Goal: Information Seeking & Learning: Learn about a topic

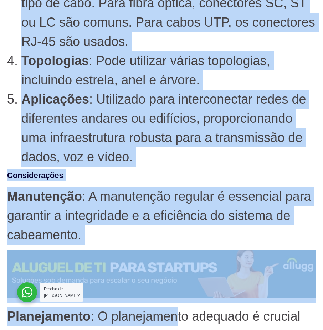
scroll to position [1748, 0]
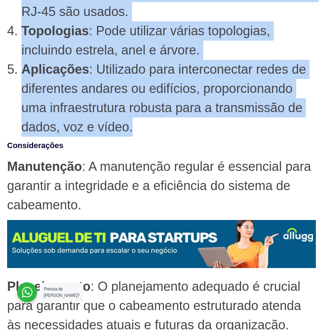
drag, startPoint x: 24, startPoint y: 64, endPoint x: 153, endPoint y: 125, distance: 142.7
copy ol "Cabos : Pode utilizar cabos de par trançado (UTP), fibra óptica ou cabos coaxia…"
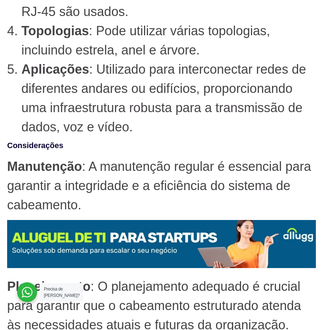
click at [267, 151] on h3 "Considerações" at bounding box center [161, 146] width 308 height 12
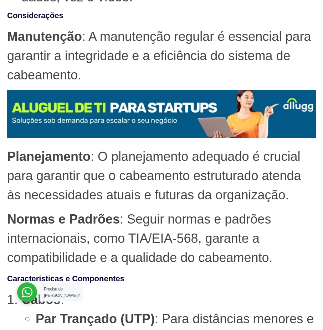
scroll to position [1881, 0]
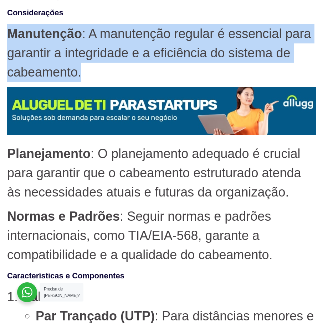
drag, startPoint x: 80, startPoint y: 77, endPoint x: 9, endPoint y: 27, distance: 86.4
click at [9, 27] on p "Manutenção : A manutenção regular é essencial para garantir a integridade e a e…" at bounding box center [161, 53] width 308 height 58
copy p "Manutenção : A manutenção regular é essencial para garantir a integridade e a e…"
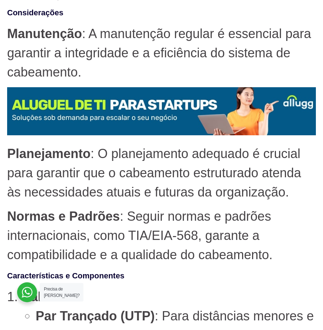
click at [253, 193] on p "Planejamento : O planejamento adequado é crucial para garantir que o cabeamento…" at bounding box center [161, 173] width 308 height 58
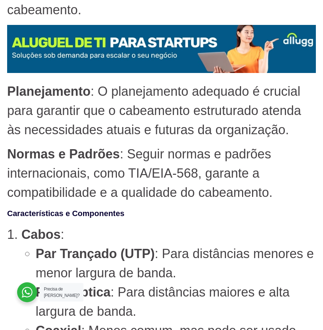
scroll to position [1971, 0]
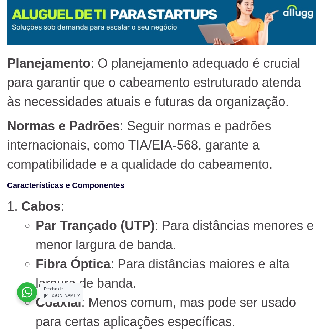
click at [272, 166] on p "Normas e Padrões : Seguir normas e padrões internacionais, como TIA/EIA-568, ga…" at bounding box center [161, 145] width 308 height 58
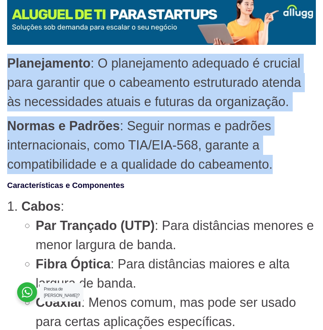
drag, startPoint x: 272, startPoint y: 167, endPoint x: 10, endPoint y: 61, distance: 283.3
click at [10, 61] on div "Quando se trata de implementar uma rede de comunicação em uma empresa, é fundam…" at bounding box center [161, 137] width 308 height 3746
copy div "Planejamento : O planejamento adequado é crucial para garantir que o cabeamento…"
click at [275, 135] on p "Normas e Padrões : Seguir normas e padrões internacionais, como TIA/EIA-568, ga…" at bounding box center [161, 145] width 308 height 58
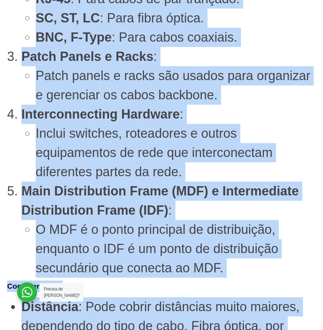
scroll to position [2394, 0]
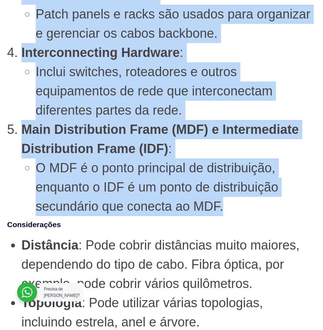
drag, startPoint x: 23, startPoint y: 30, endPoint x: 223, endPoint y: 213, distance: 271.4
copy ol "Cabos : Par Trançado (UTP) : Para distâncias menores e menor largura de banda. …"
click at [190, 131] on strong "Main Distribution Frame (MDF) e Intermediate Distribution Frame (IDF)" at bounding box center [159, 139] width 277 height 34
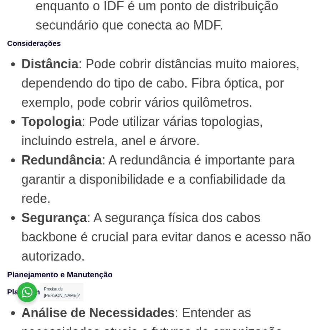
scroll to position [2570, 0]
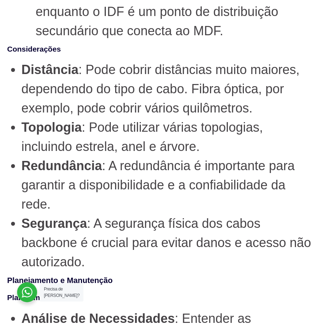
click at [91, 265] on li "Segurança : A segurança física dos cabos backbone é crucial para evitar danos e…" at bounding box center [168, 243] width 294 height 58
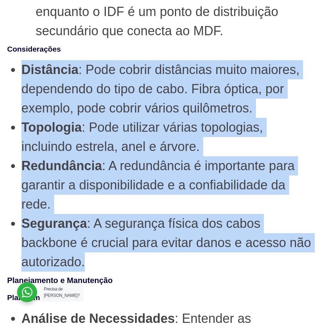
drag, startPoint x: 84, startPoint y: 266, endPoint x: 17, endPoint y: 75, distance: 202.9
click at [17, 75] on ul "Distância : Pode cobrir distâncias muito maiores, dependendo do tipo de cabo. F…" at bounding box center [161, 165] width 308 height 211
copy ul "Distância : Pode cobrir distâncias muito maiores, dependendo do tipo de cabo. F…"
click at [218, 181] on li "Redundância : A redundância é importante para garantir a disponibilidade e a co…" at bounding box center [168, 185] width 294 height 58
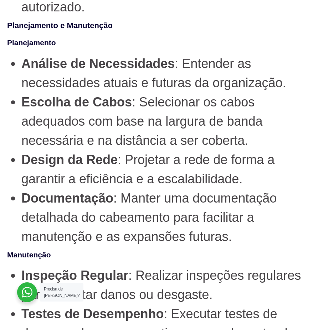
scroll to position [2842, 0]
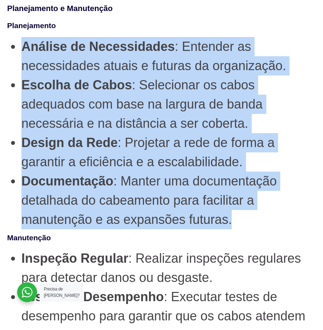
drag, startPoint x: 24, startPoint y: 45, endPoint x: 237, endPoint y: 227, distance: 280.3
click at [237, 227] on ul "Análise de Necessidades : Entender as necessidades atuais e futuras da organiza…" at bounding box center [161, 133] width 308 height 192
copy ul "Análise de Necessidades : Entender as necessidades atuais e futuras da organiza…"
click at [229, 165] on li "Design da Rede : Projetar a rede de forma a garantir a eficiência e a escalabil…" at bounding box center [168, 152] width 294 height 38
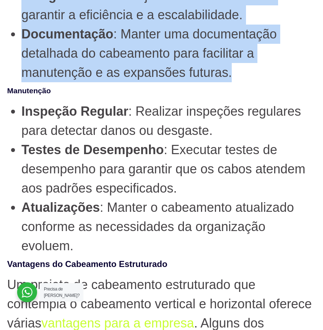
scroll to position [3051, 0]
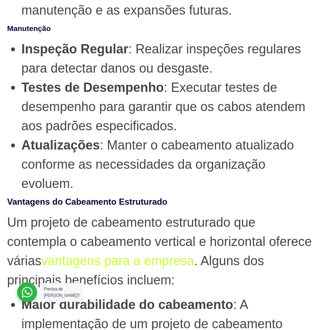
click at [73, 187] on li "Atualizações : Manter o cabeamento atualizado conforme as necessidades da organ…" at bounding box center [168, 165] width 294 height 58
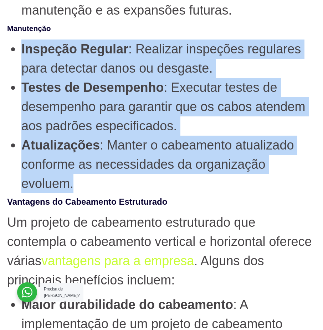
drag, startPoint x: 73, startPoint y: 187, endPoint x: 25, endPoint y: 51, distance: 144.6
click at [25, 51] on ul "Inspeção Regular : Realizar inspeções regulares para detectar danos ou desgaste…" at bounding box center [161, 117] width 308 height 154
copy div "Inspeção Regular : Realizar inspeções regulares para detectar danos ou desgaste…"
click at [197, 163] on li "Atualizações : Manter o cabeamento atualizado conforme as necessidades da organ…" at bounding box center [168, 165] width 294 height 58
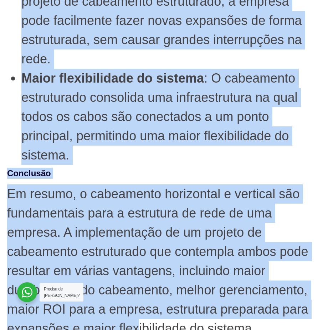
scroll to position [3647, 0]
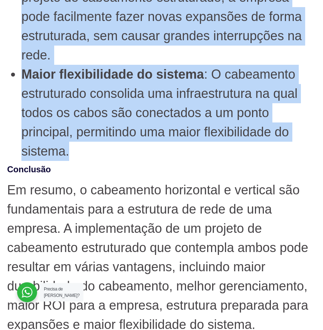
drag, startPoint x: 10, startPoint y: 23, endPoint x: 81, endPoint y: 155, distance: 149.7
copy div "Lo ipsumdo si ametconsec adipiscinge sed doeiusmod t incididunt utlabore e dolo…"
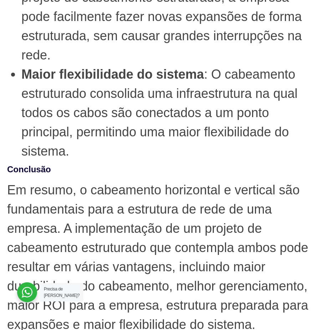
click at [236, 186] on p "Em resumo, o cabeamento horizontal e vertical são fundamentais para a estrutura…" at bounding box center [161, 258] width 308 height 154
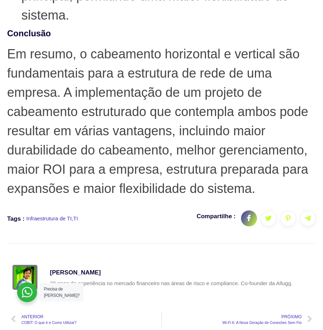
scroll to position [3800, 0]
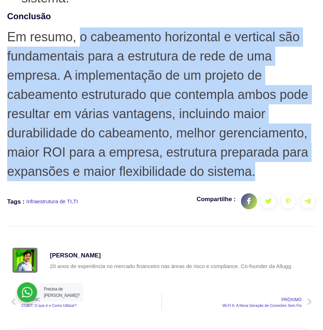
drag, startPoint x: 79, startPoint y: 37, endPoint x: 259, endPoint y: 181, distance: 230.4
click at [259, 181] on p "Em resumo, o cabeamento horizontal e vertical são fundamentais para a estrutura…" at bounding box center [161, 104] width 308 height 154
copy p "o cabeamento horizontal e vertical são fundamentais para a estrutura de rede de…"
click at [246, 138] on p "Em resumo, o cabeamento horizontal e vertical são fundamentais para a estrutura…" at bounding box center [161, 104] width 308 height 154
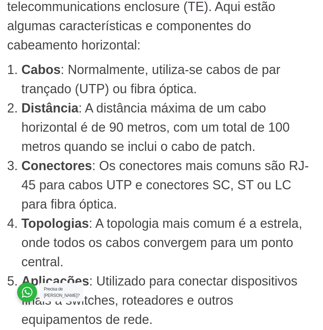
scroll to position [0, 0]
